Goal: Find specific page/section: Find specific page/section

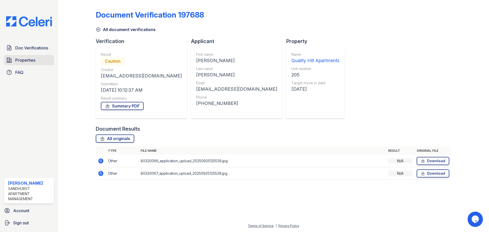
click at [19, 59] on span "Properties" at bounding box center [25, 60] width 20 height 6
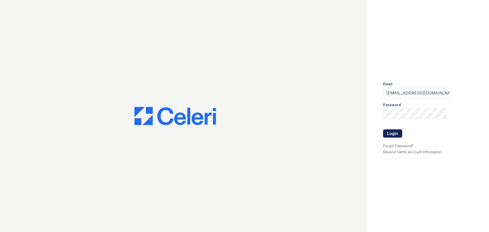
click at [391, 135] on button "Login" at bounding box center [392, 133] width 19 height 8
